Goal: Transaction & Acquisition: Obtain resource

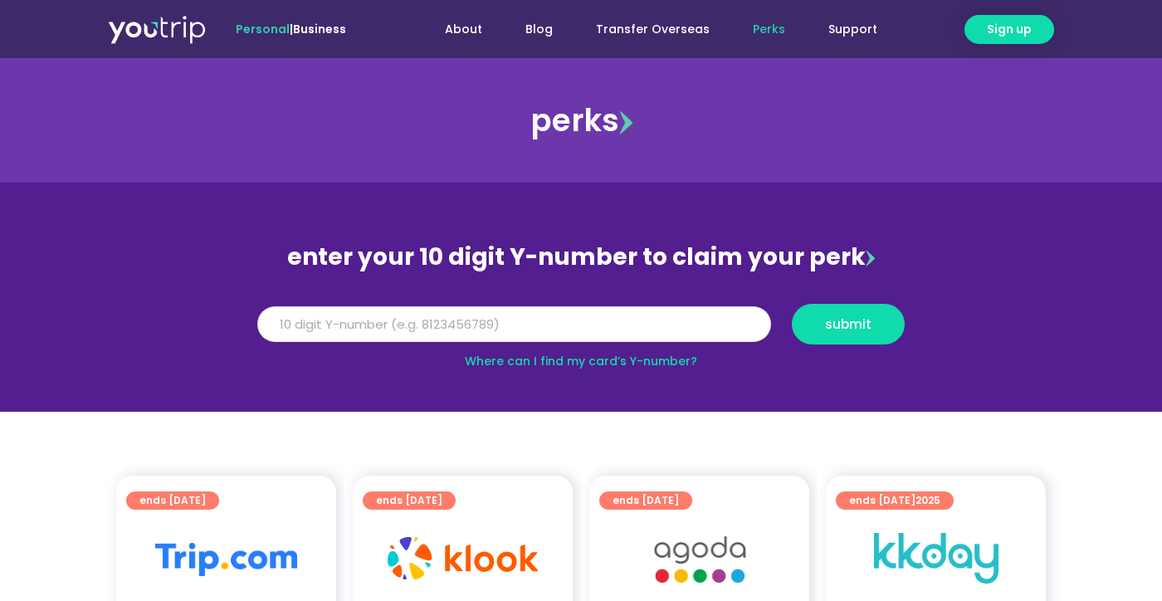
click at [656, 324] on input "Y Number" at bounding box center [514, 324] width 514 height 37
click at [540, 369] on link "Where can I find my card’s Y-number?" at bounding box center [581, 361] width 232 height 17
click at [540, 327] on input "Y Number" at bounding box center [514, 324] width 514 height 37
type input "8184277509"
click at [821, 325] on span "submit" at bounding box center [848, 324] width 85 height 12
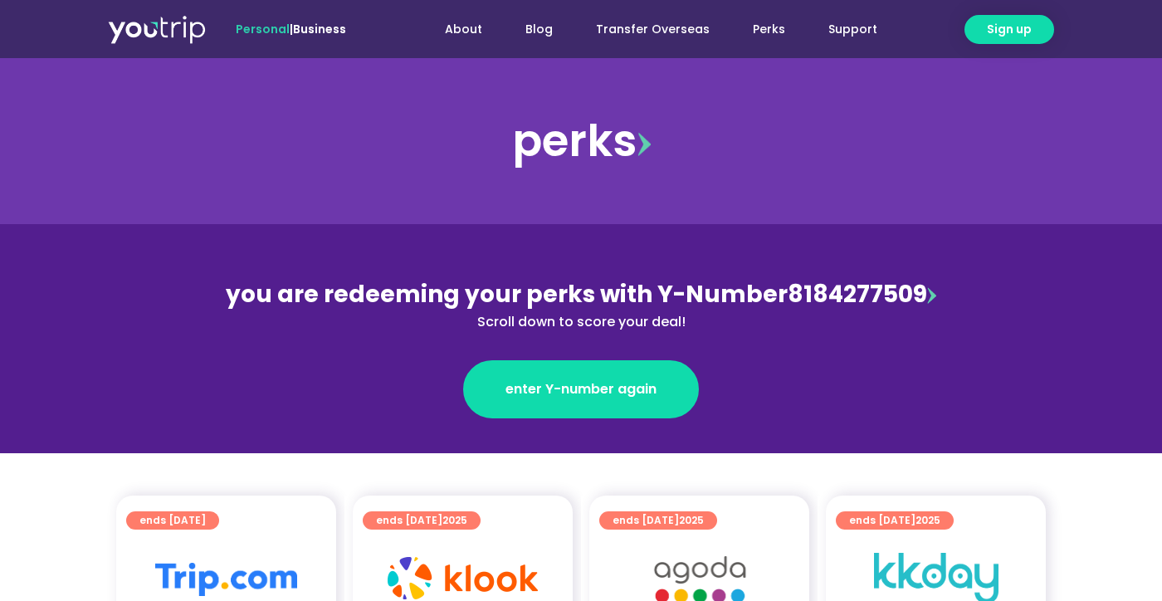
click at [917, 298] on div "you are redeeming your perks with Y-Number 8184277509 Scroll down to score your…" at bounding box center [581, 304] width 721 height 55
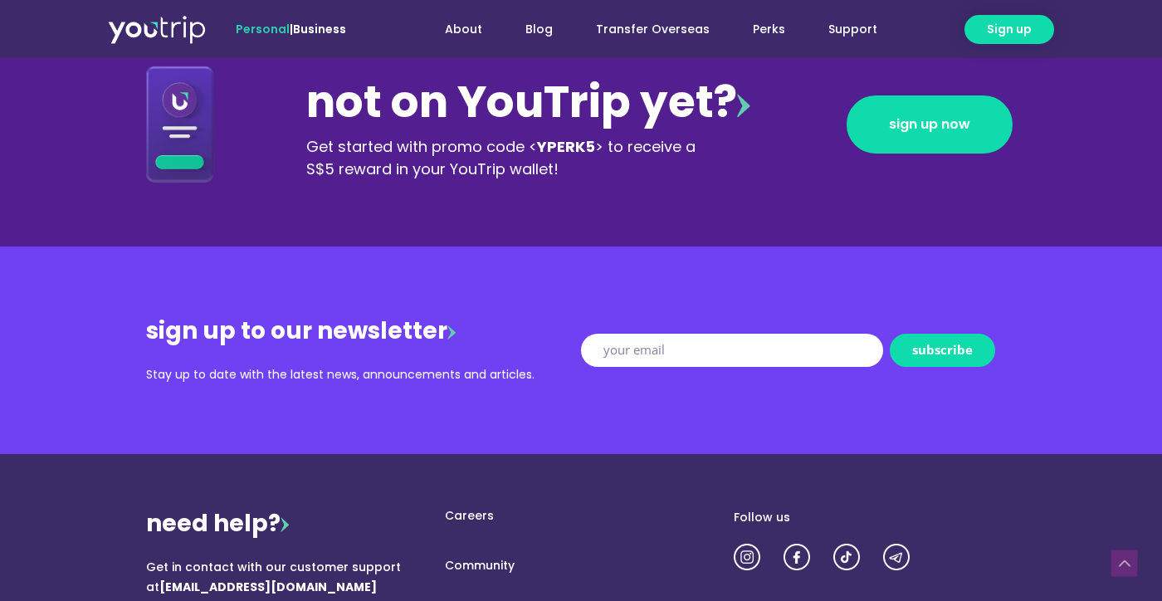
scroll to position [2100, 0]
